Goal: Navigation & Orientation: Find specific page/section

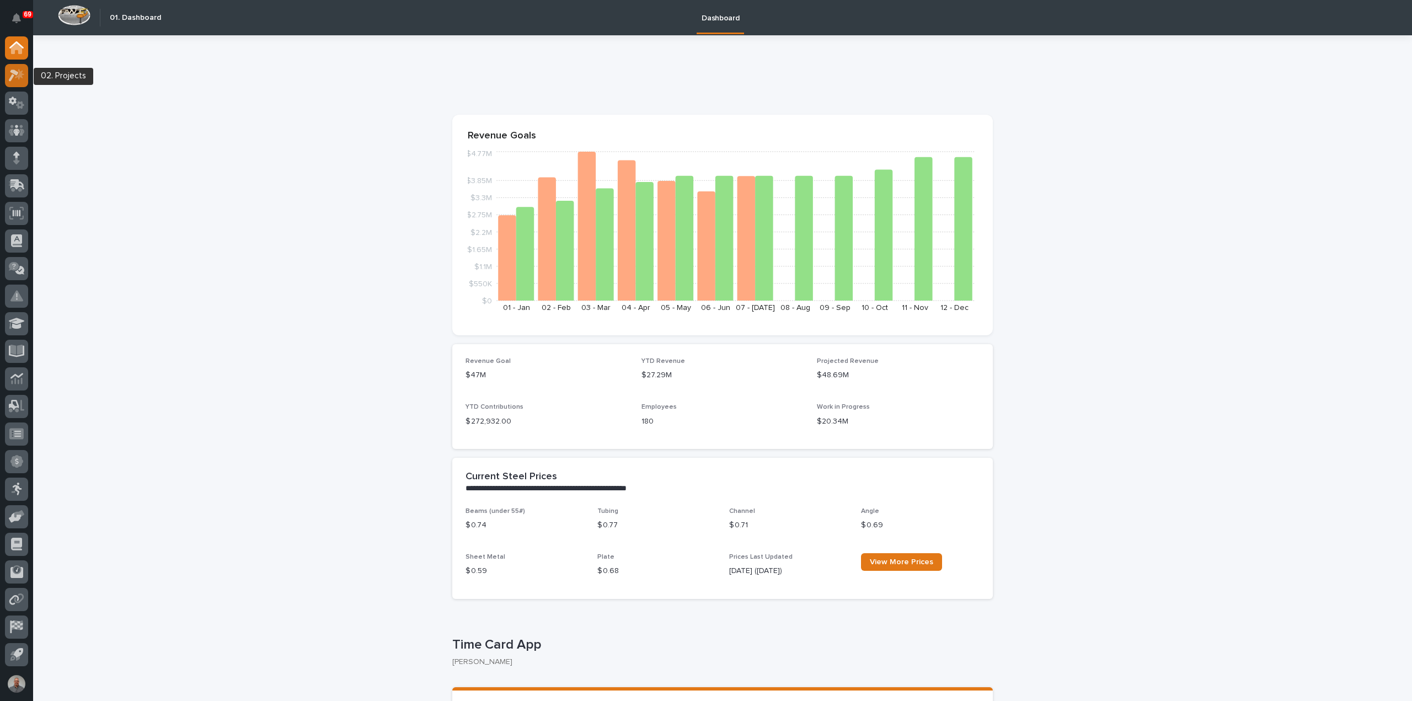
click at [23, 77] on icon at bounding box center [17, 75] width 16 height 13
click at [14, 74] on icon at bounding box center [17, 75] width 16 height 13
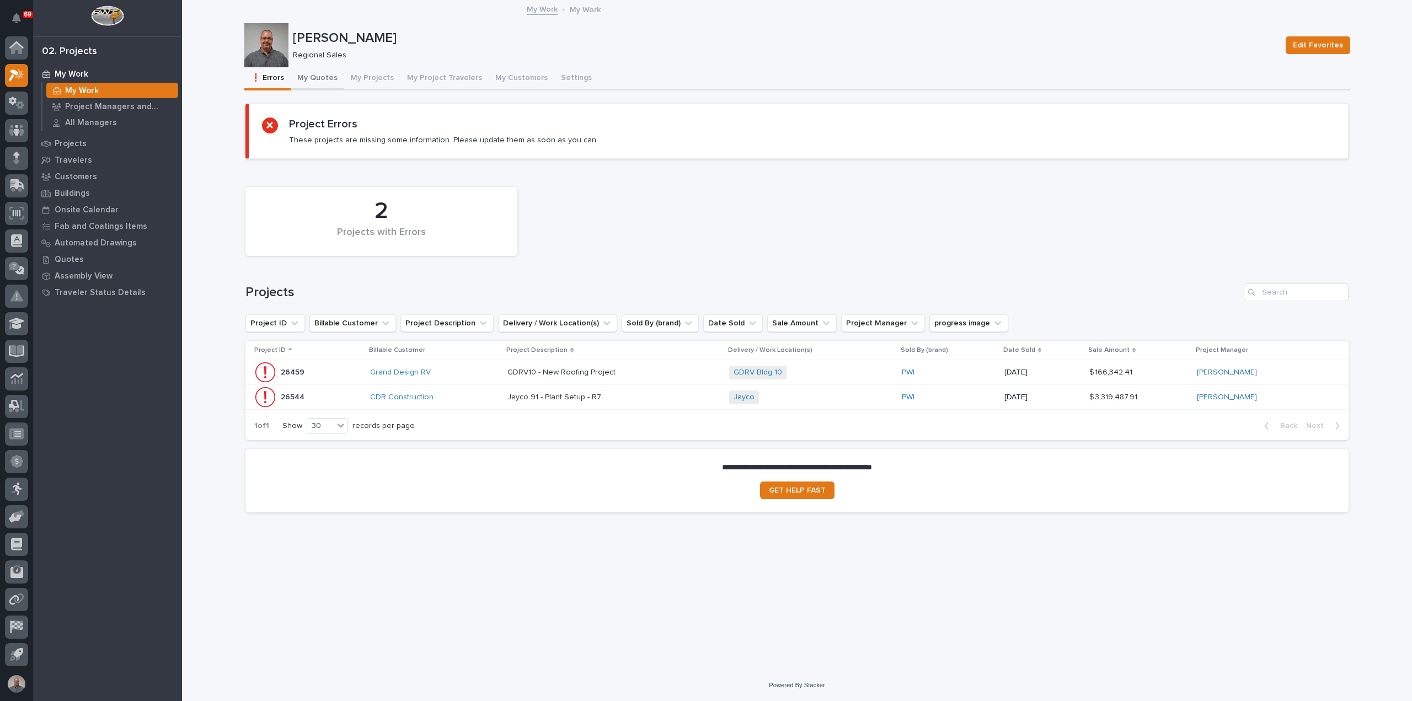
click at [323, 76] on button "My Quotes" at bounding box center [317, 78] width 53 height 23
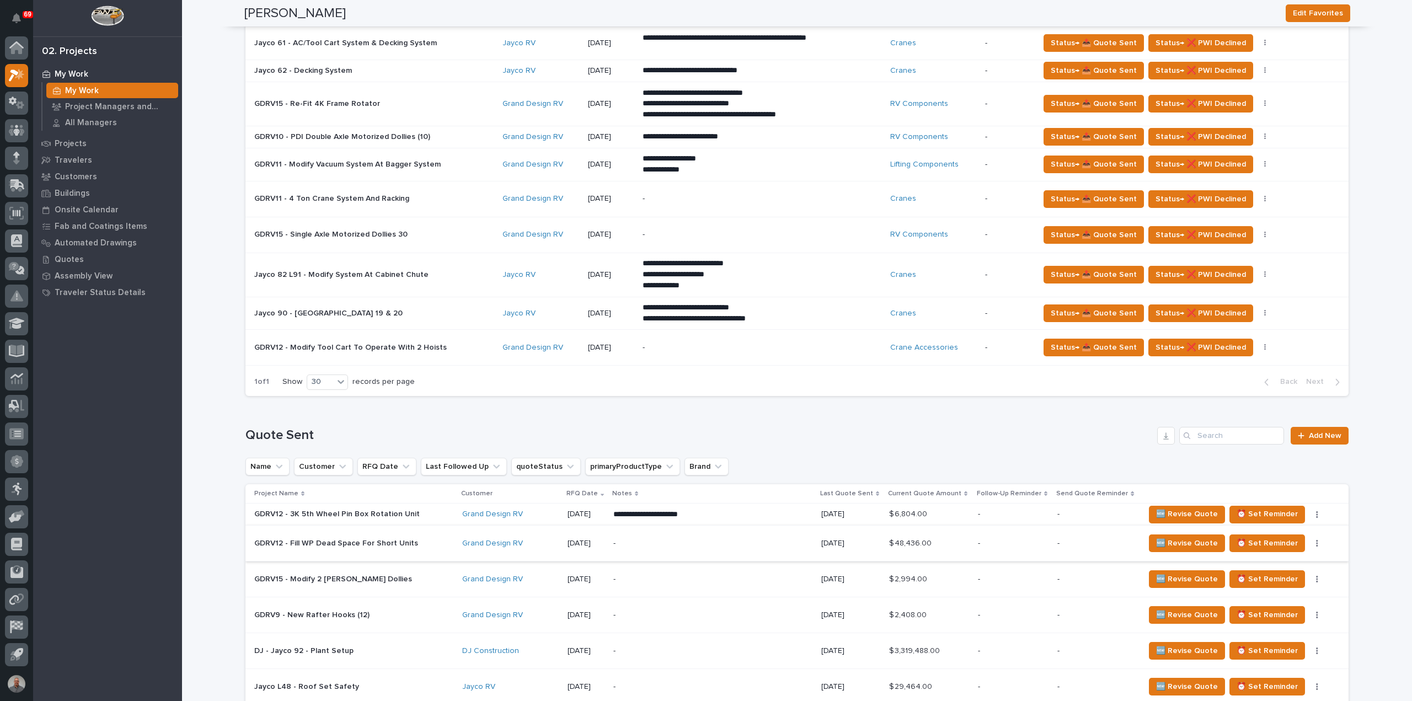
scroll to position [441, 0]
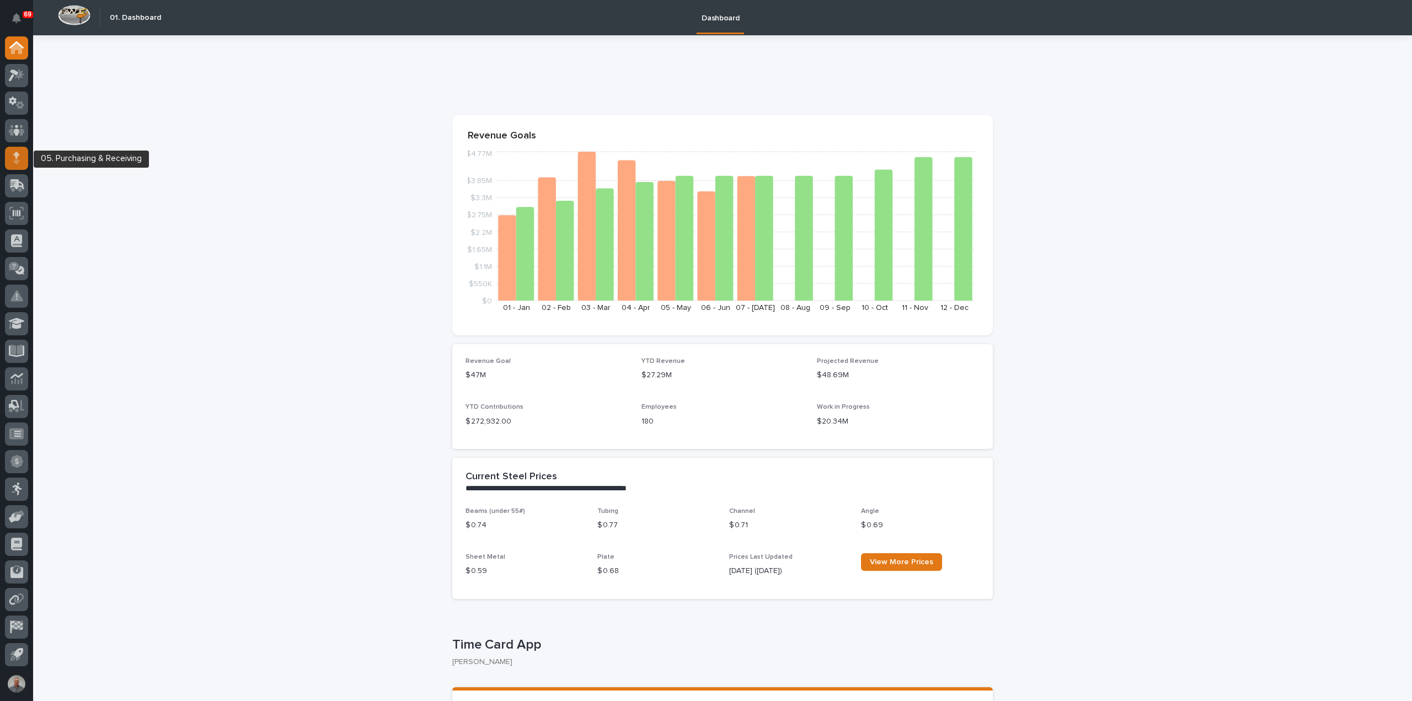
click at [6, 155] on div at bounding box center [16, 158] width 23 height 23
click at [19, 77] on icon at bounding box center [19, 73] width 9 height 11
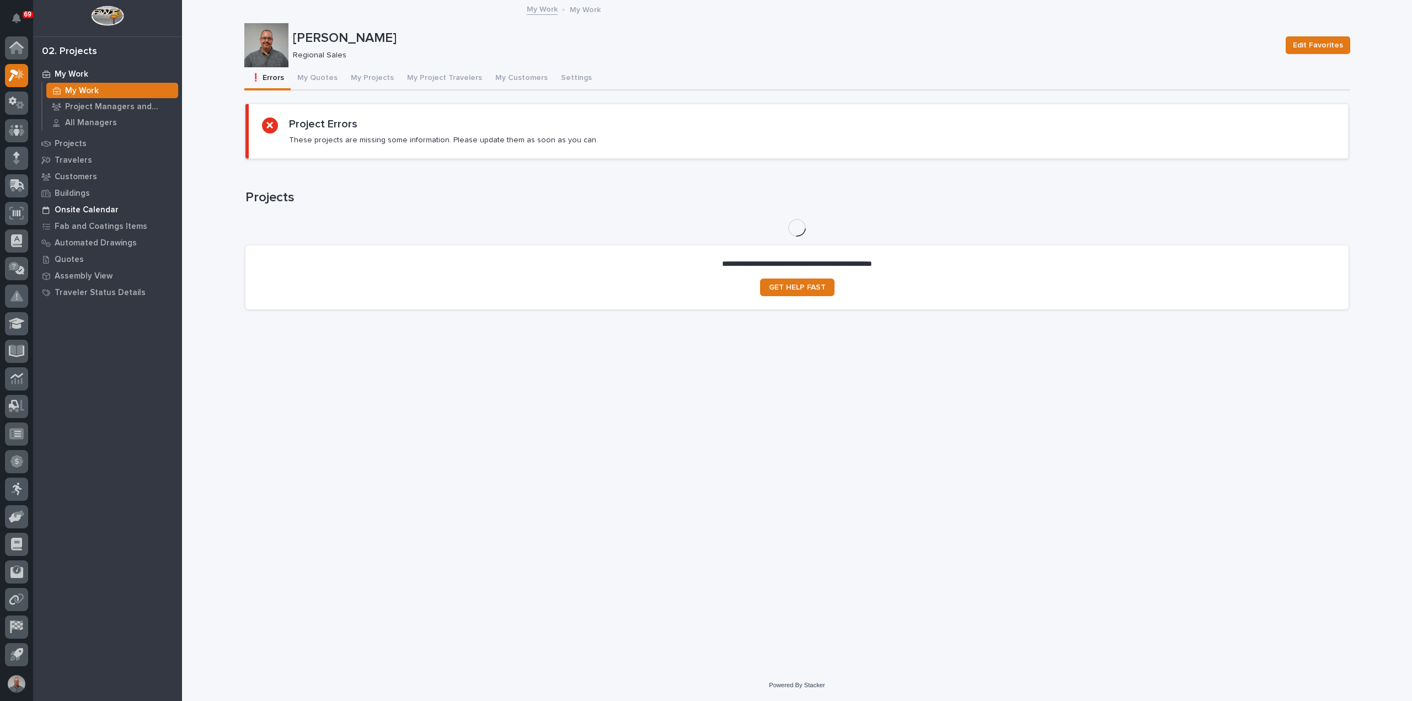
click at [77, 208] on p "Onsite Calendar" at bounding box center [87, 210] width 64 height 10
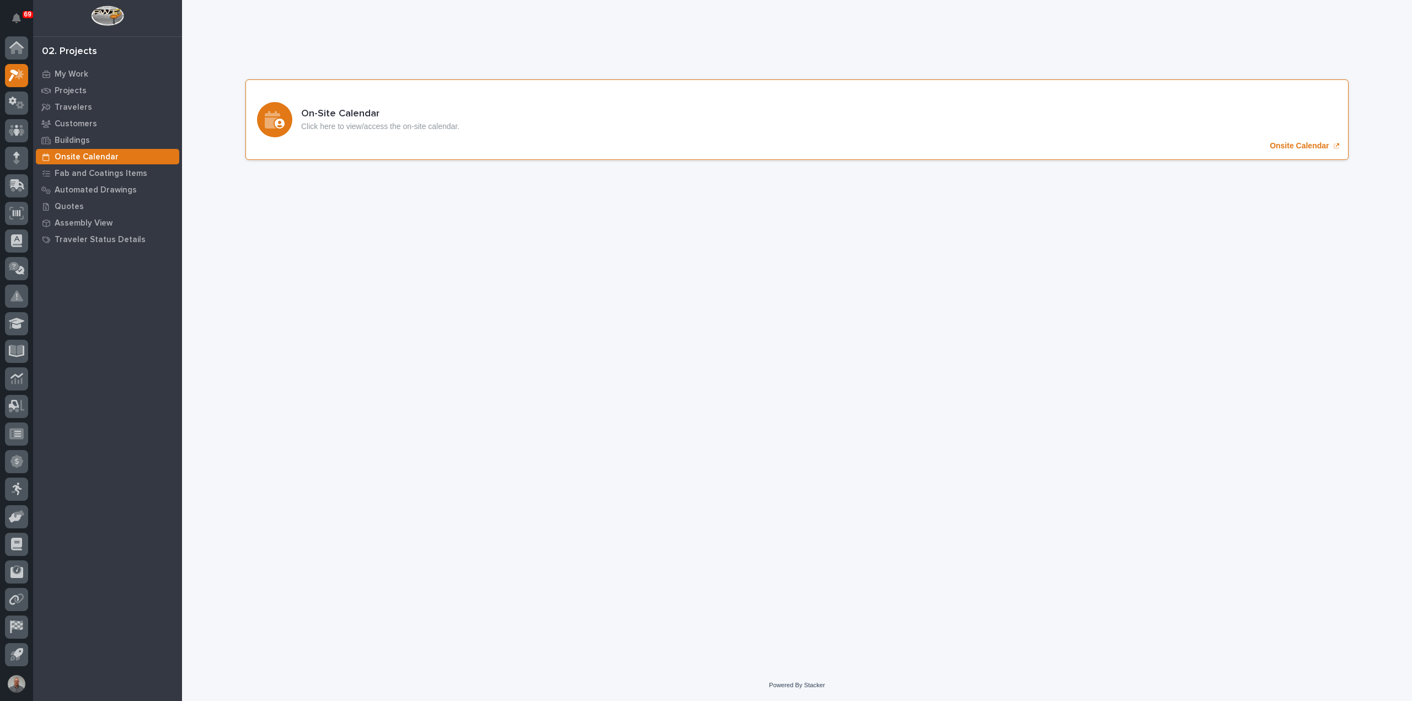
click at [1319, 146] on p "Onsite Calendar" at bounding box center [1299, 145] width 59 height 9
